Goal: Transaction & Acquisition: Purchase product/service

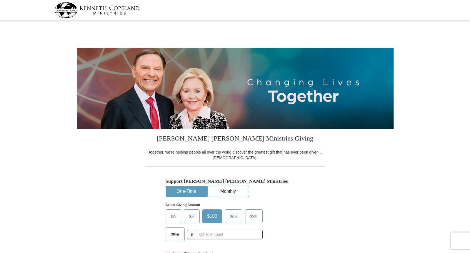
select select "CA"
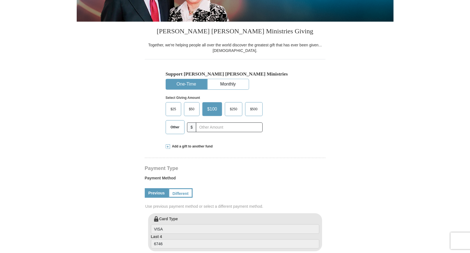
scroll to position [108, 0]
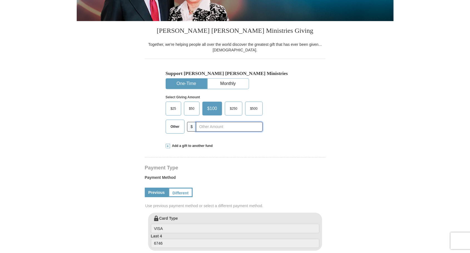
click at [245, 127] on input "text" at bounding box center [229, 127] width 66 height 10
type input "883.00"
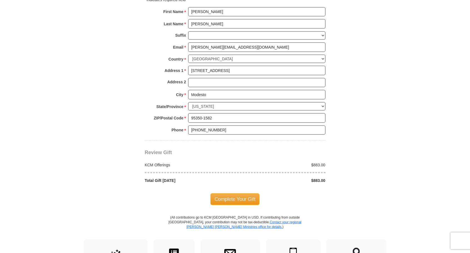
scroll to position [404, 0]
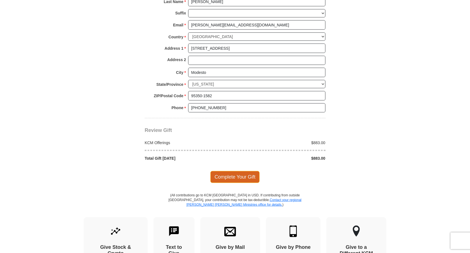
click at [242, 176] on span "Complete Your Gift" at bounding box center [234, 177] width 49 height 12
